Goal: Information Seeking & Learning: Learn about a topic

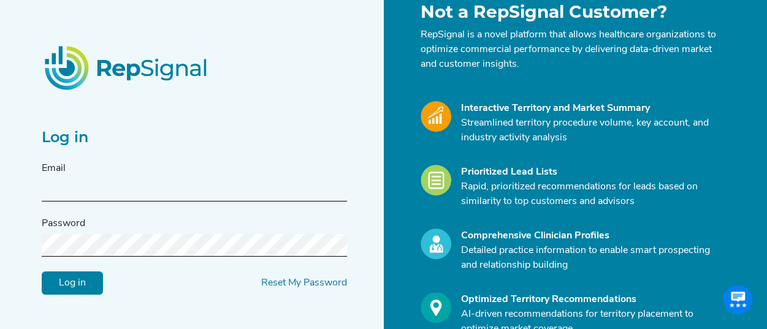
scroll to position [50, 0]
click at [130, 198] on input "text" at bounding box center [194, 189] width 305 height 23
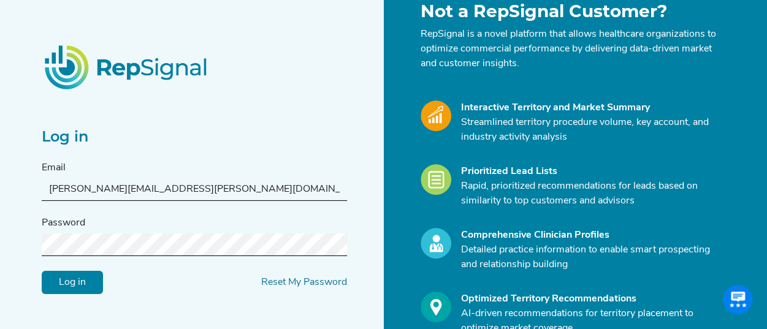
type input "[PERSON_NAME][EMAIL_ADDRESS][PERSON_NAME][DOMAIN_NAME]"
click at [42, 271] on input "Log in" at bounding box center [72, 282] width 61 height 23
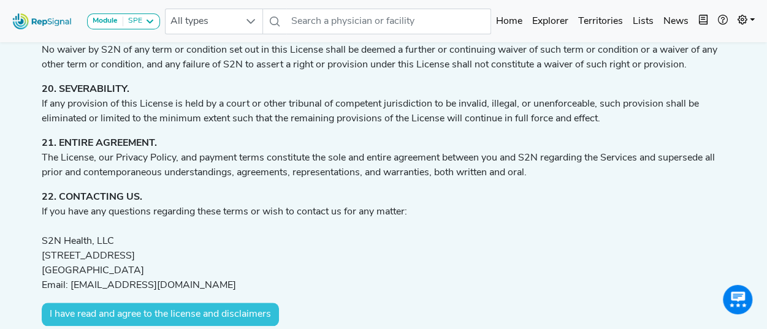
scroll to position [2790, 0]
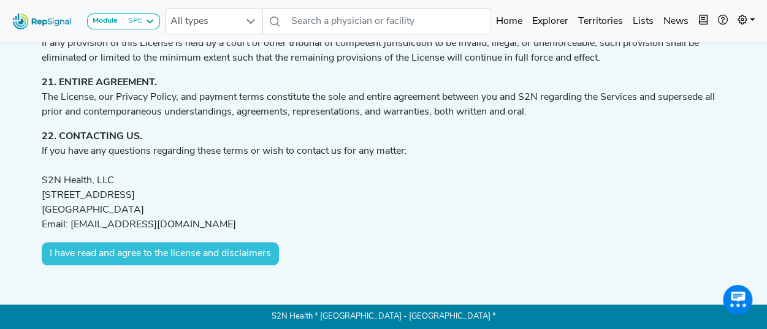
click at [146, 254] on button "I have read and agree to the license and disclaimers" at bounding box center [160, 253] width 237 height 23
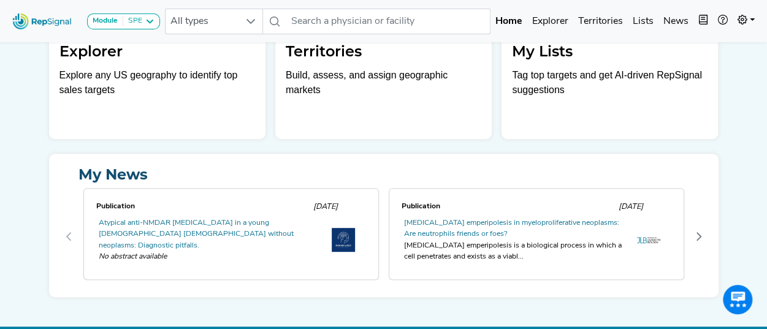
scroll to position [23, 0]
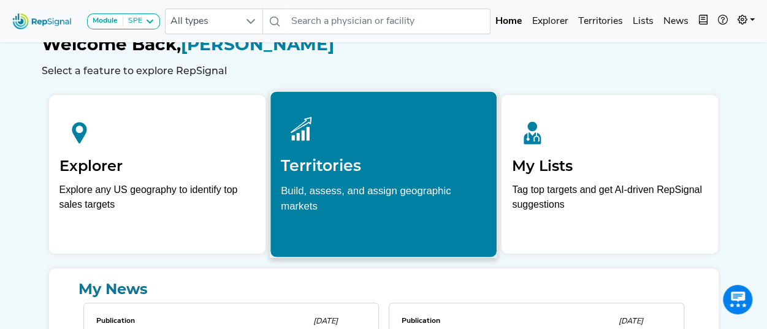
click at [372, 187] on p "Build, assess, and assign geographic markets" at bounding box center [383, 202] width 205 height 38
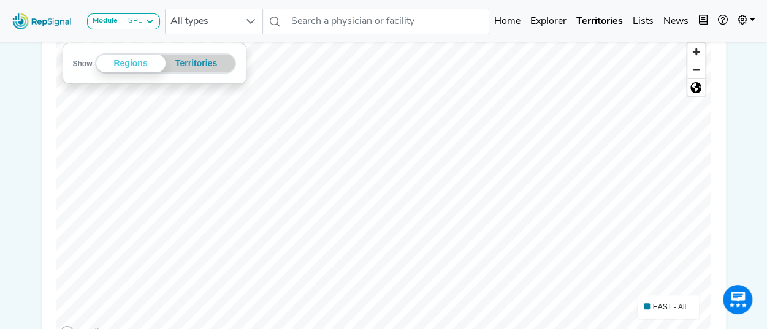
scroll to position [216, 0]
click at [154, 18] on button "Module SPE" at bounding box center [123, 21] width 73 height 16
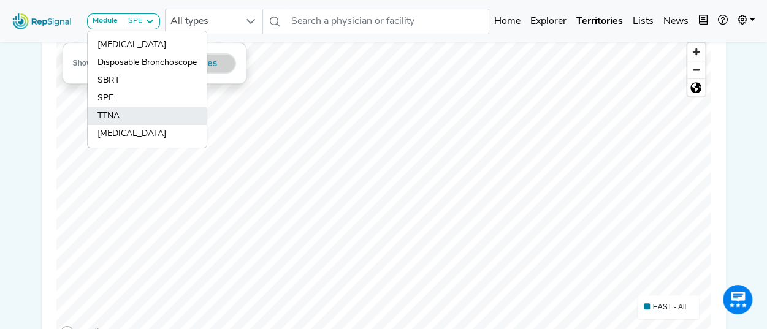
click at [124, 125] on link "TTNA" at bounding box center [147, 134] width 119 height 18
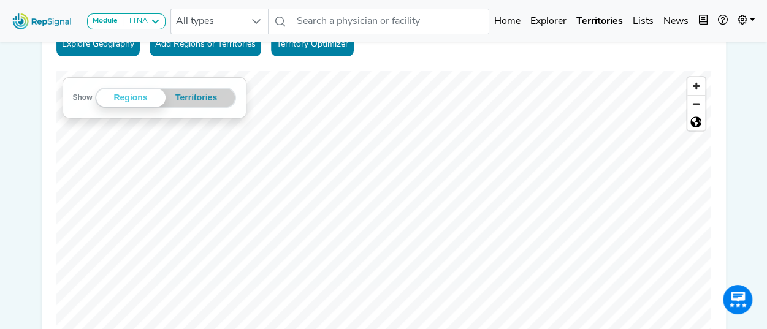
scroll to position [230, 0]
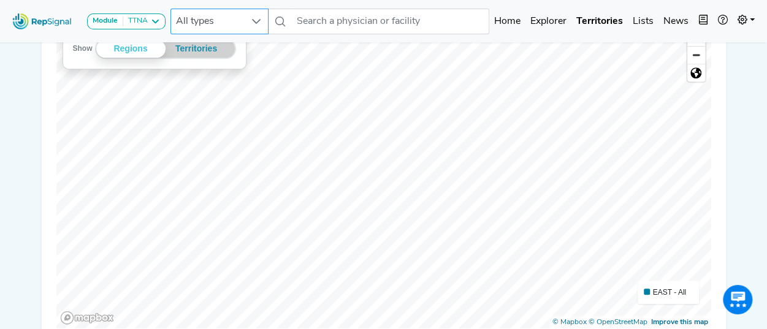
click at [251, 22] on div at bounding box center [256, 21] width 23 height 25
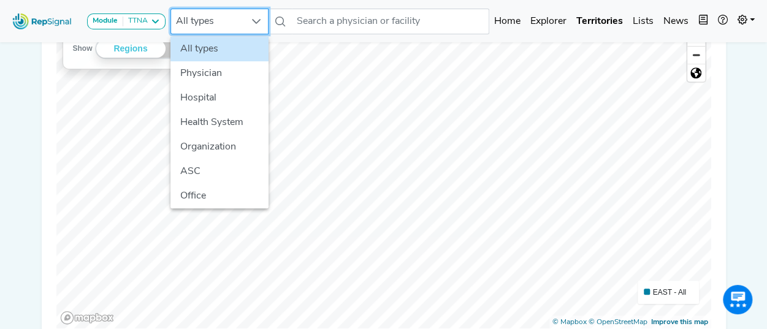
scroll to position [230, 9]
click at [205, 99] on li "Hospital" at bounding box center [219, 98] width 98 height 25
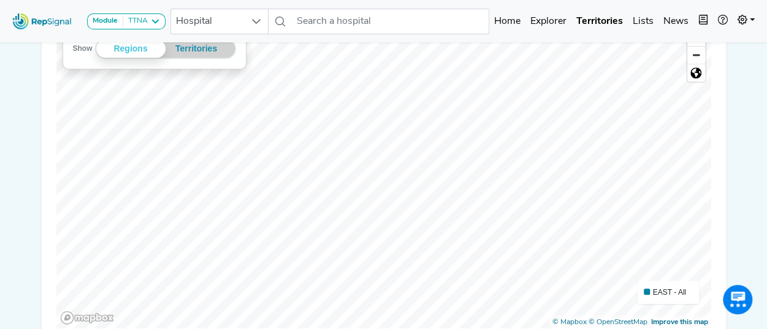
click at [656, 291] on span "EAST - All" at bounding box center [669, 292] width 33 height 9
click at [159, 21] on icon at bounding box center [155, 22] width 10 height 10
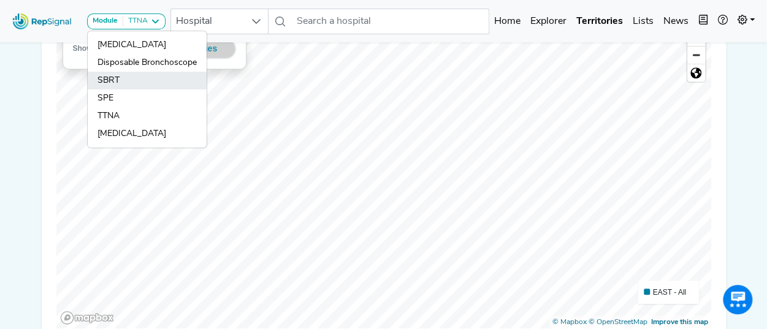
click at [118, 89] on link "SBRT" at bounding box center [147, 98] width 119 height 18
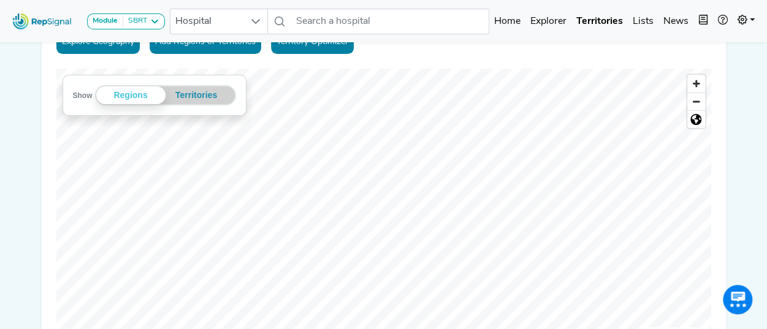
scroll to position [0, 0]
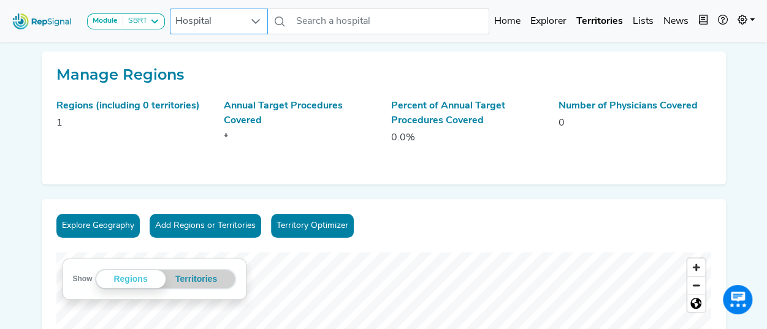
click at [212, 19] on span "Hospital" at bounding box center [207, 21] width 74 height 25
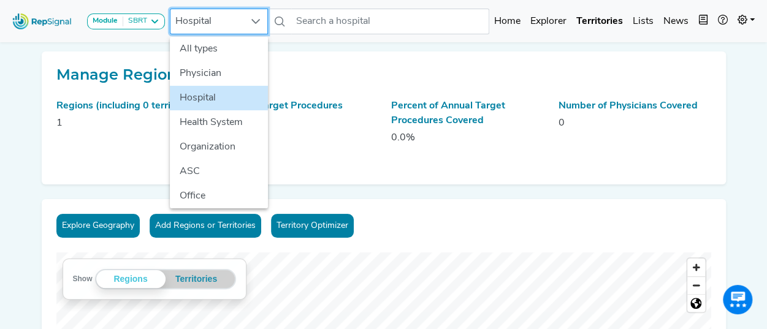
scroll to position [0, 9]
click at [212, 47] on li "All types" at bounding box center [219, 49] width 98 height 25
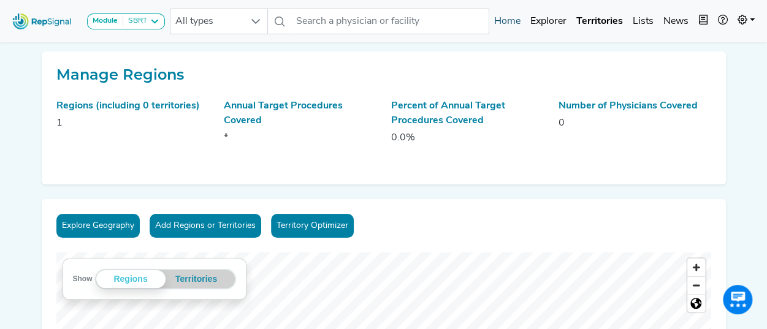
click at [515, 23] on link "Home" at bounding box center [507, 21] width 36 height 25
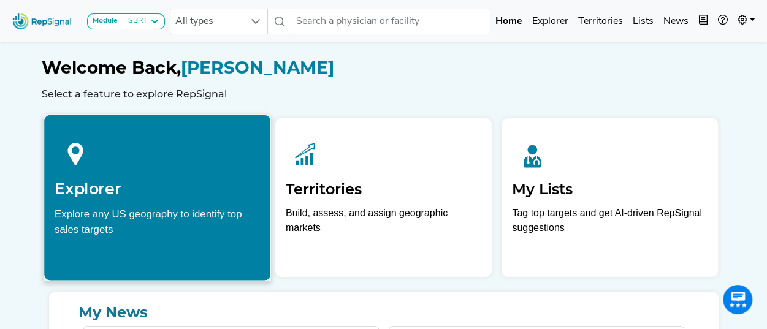
click at [131, 223] on div "Explore any US geography to identify top sales targets" at bounding box center [157, 221] width 205 height 31
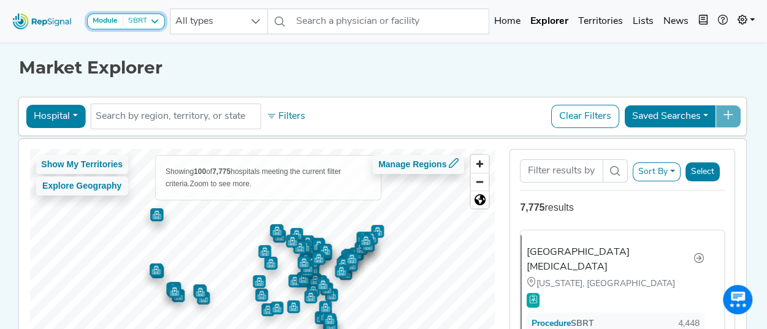
click at [143, 22] on div "SBRT" at bounding box center [135, 22] width 24 height 10
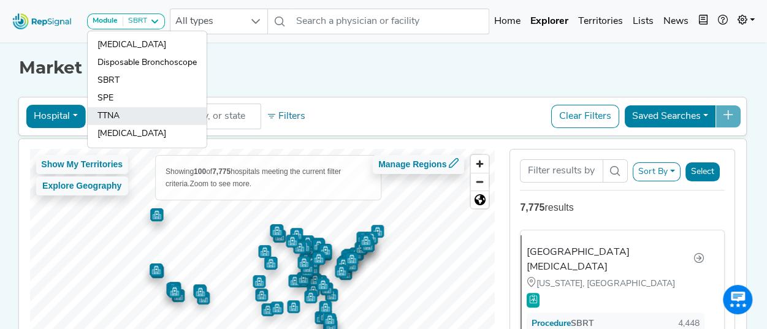
click at [127, 125] on link "TTNA" at bounding box center [147, 134] width 119 height 18
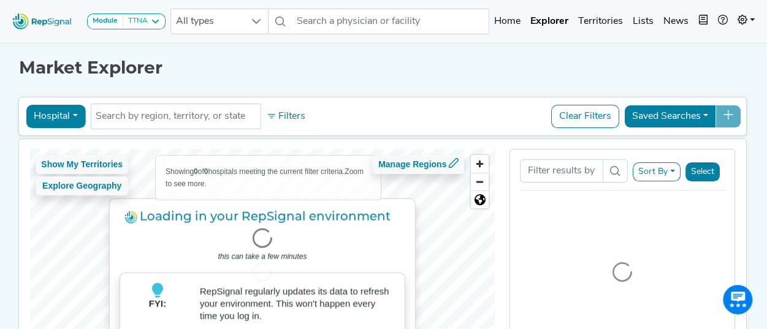
scroll to position [14, 0]
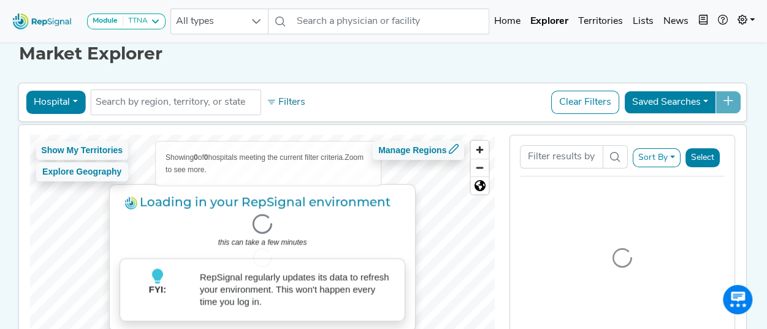
click at [762, 191] on div "Module TTNA [MEDICAL_DATA] Disposable Bronchoscope SBRT SPE TTNA [MEDICAL_DATA]…" at bounding box center [383, 216] width 767 height 460
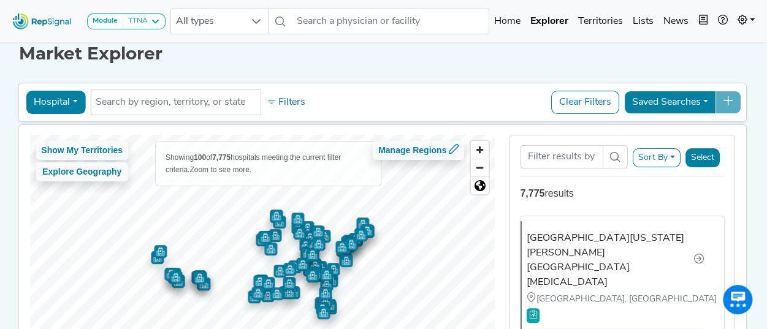
click at [672, 160] on button "Sort By" at bounding box center [657, 157] width 48 height 19
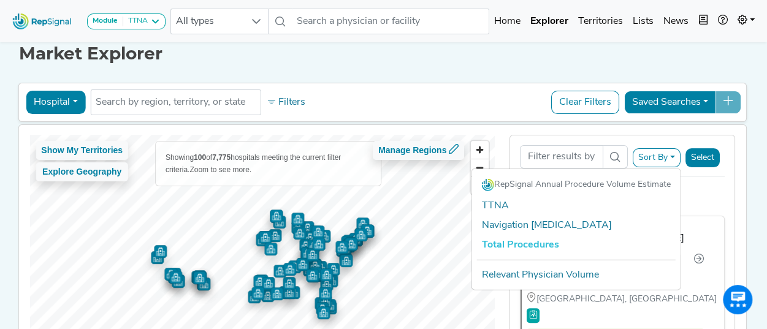
click at [564, 135] on div "Sort By RepSignal Annual Procedure Volume Estimate TTNA Navigation [MEDICAL_DAT…" at bounding box center [622, 155] width 204 height 41
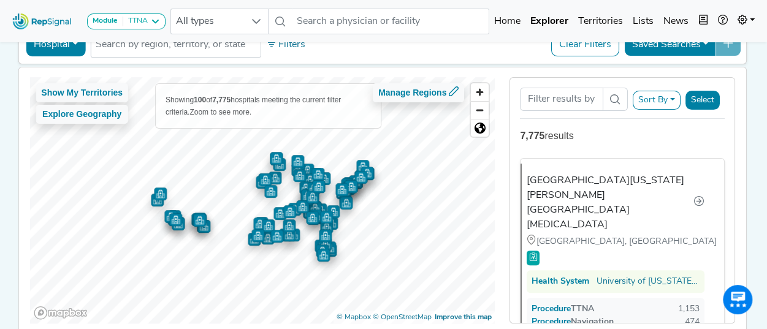
scroll to position [72, 0]
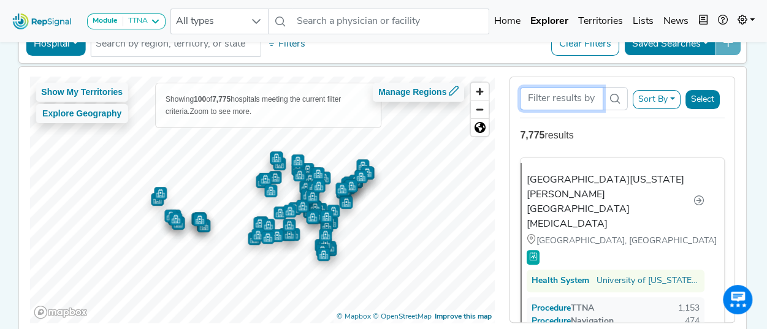
click at [583, 97] on input "Search Term" at bounding box center [561, 98] width 83 height 23
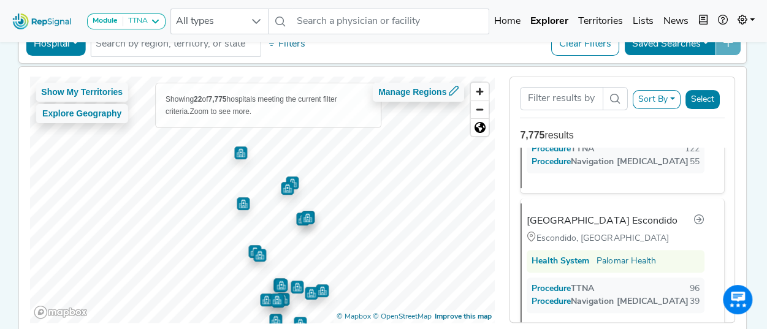
scroll to position [716, 0]
